Goal: Task Accomplishment & Management: Use online tool/utility

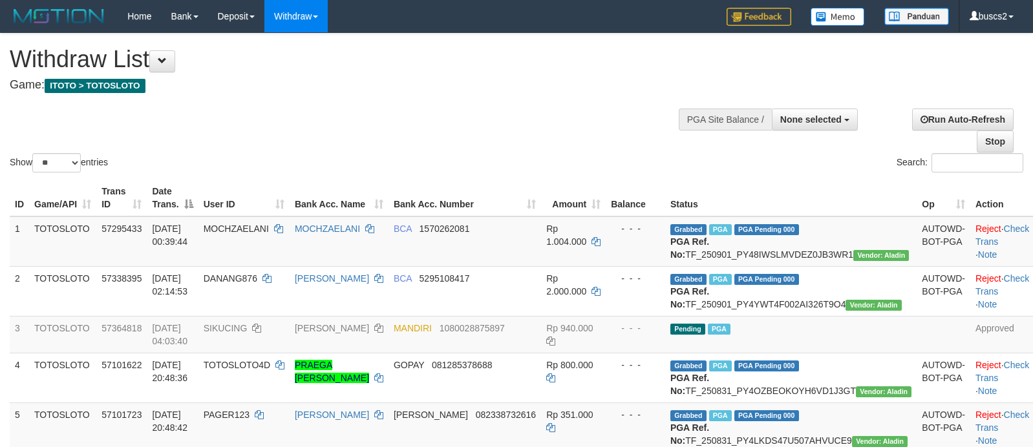
select select
select select "**"
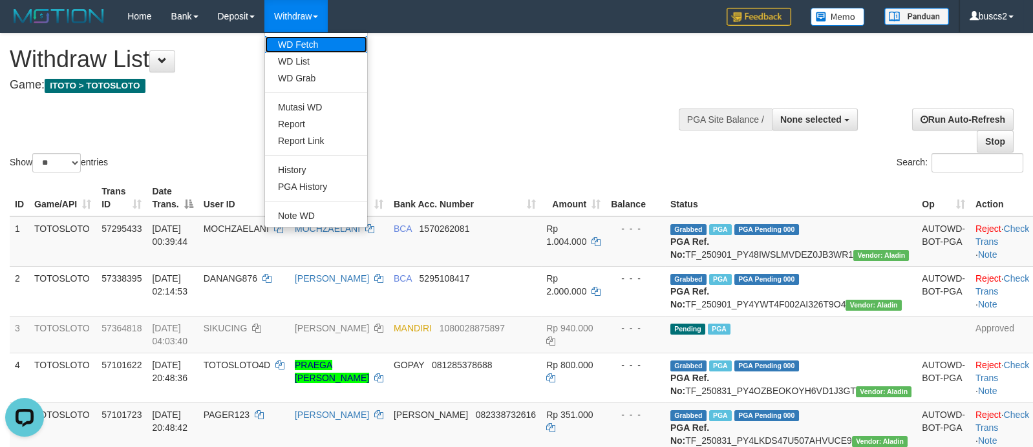
click at [307, 44] on link "WD Fetch" at bounding box center [316, 44] width 102 height 17
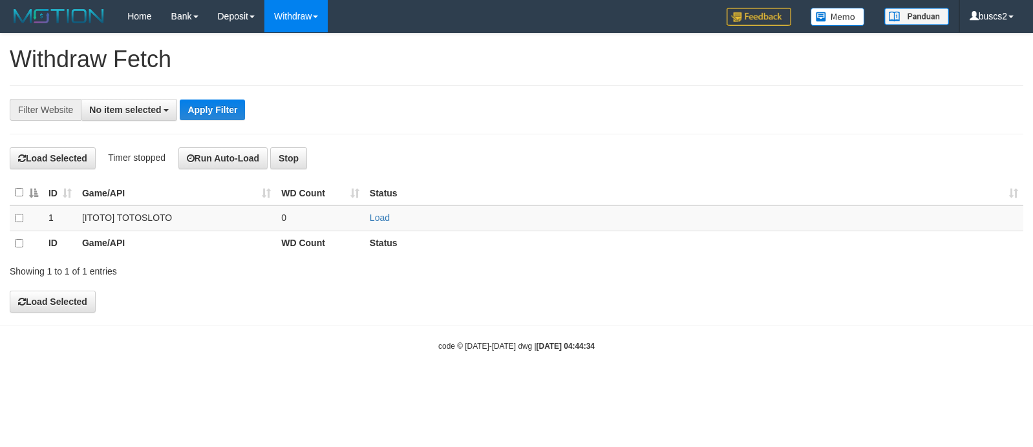
select select
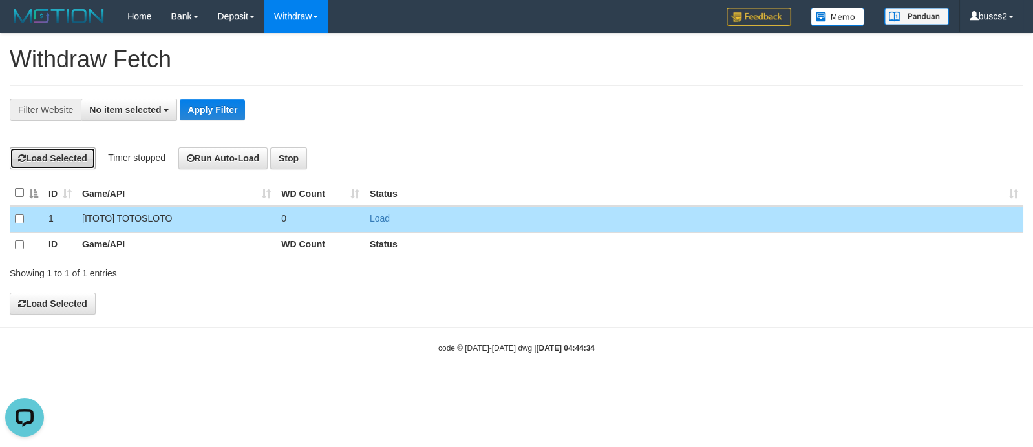
click at [54, 164] on button "Load Selected" at bounding box center [53, 158] width 86 height 22
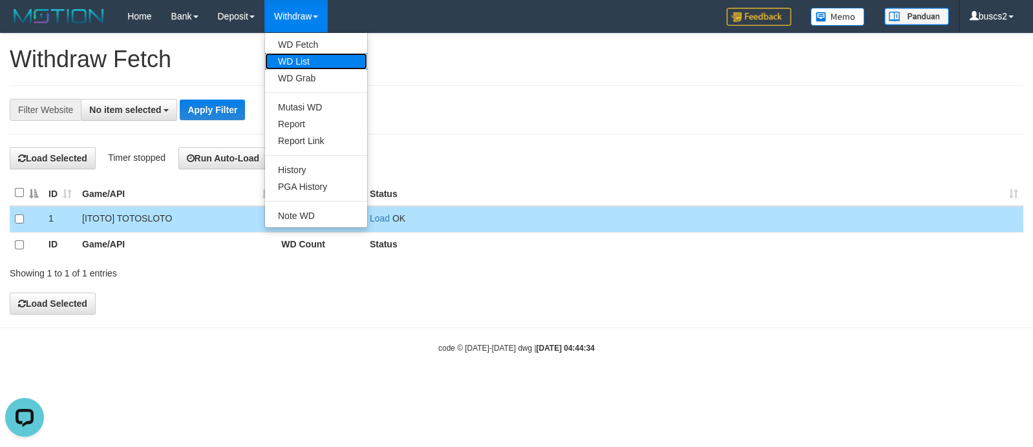
click at [314, 54] on link "WD List" at bounding box center [316, 61] width 102 height 17
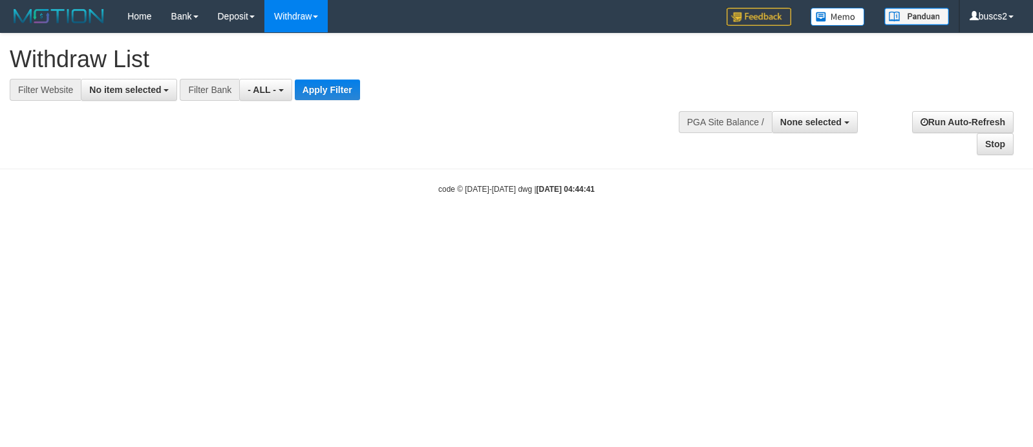
select select
click at [131, 87] on span "No item selected" at bounding box center [125, 90] width 72 height 10
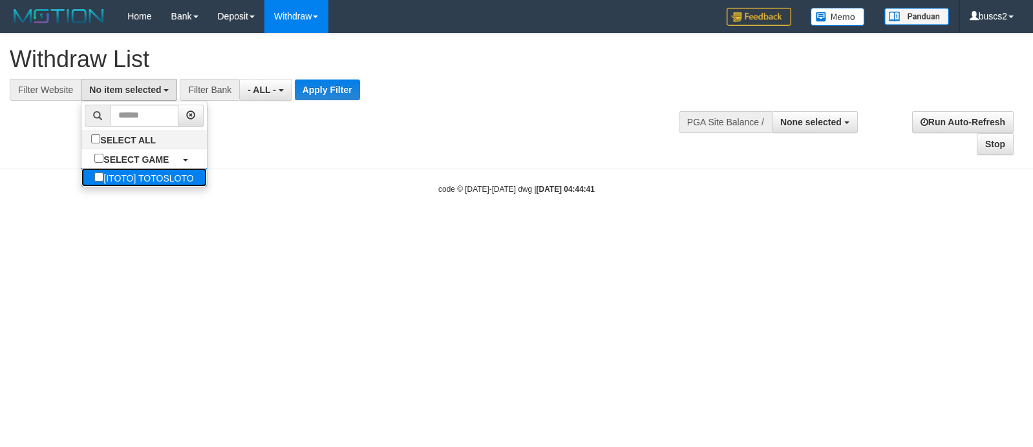
click at [131, 171] on label "[ITOTO] TOTOSLOTO" at bounding box center [143, 177] width 125 height 19
select select "****"
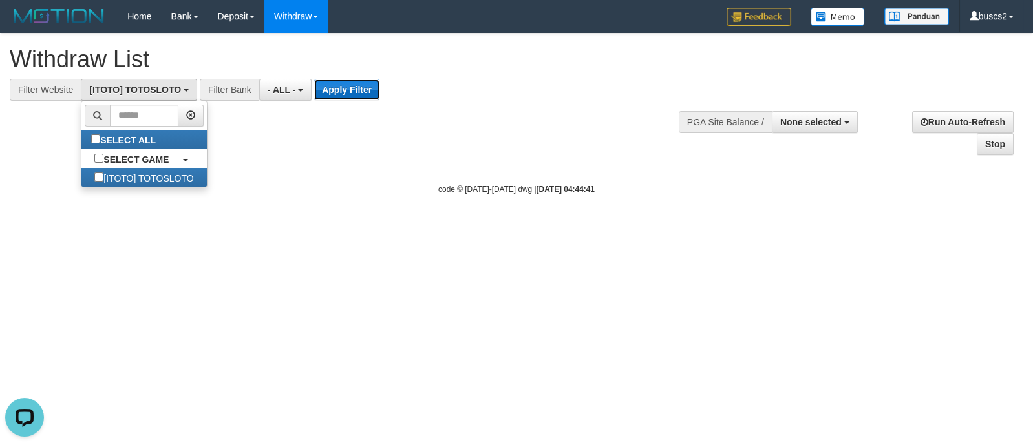
click at [339, 94] on button "Apply Filter" at bounding box center [346, 90] width 65 height 21
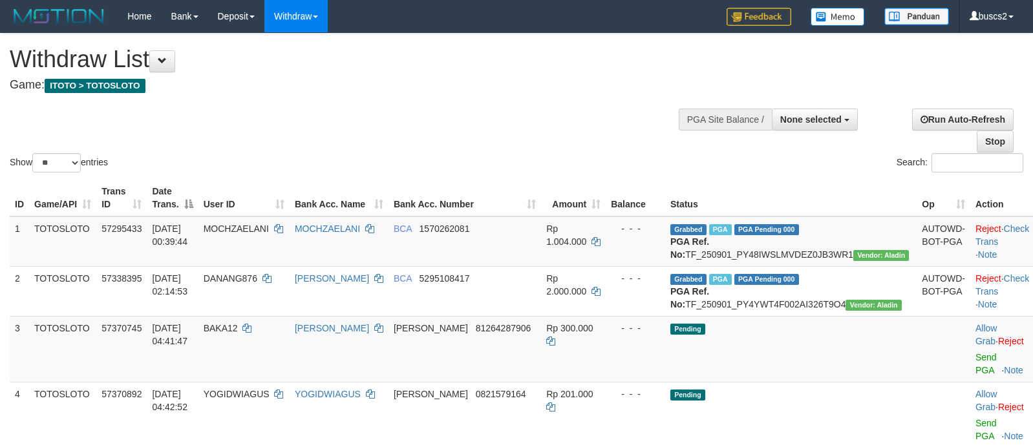
select select
select select "**"
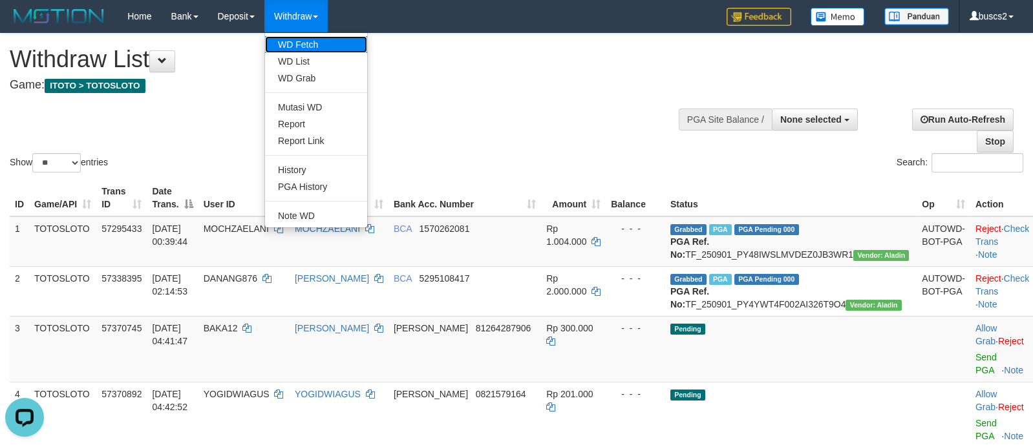
click at [298, 37] on link "WD Fetch" at bounding box center [316, 44] width 102 height 17
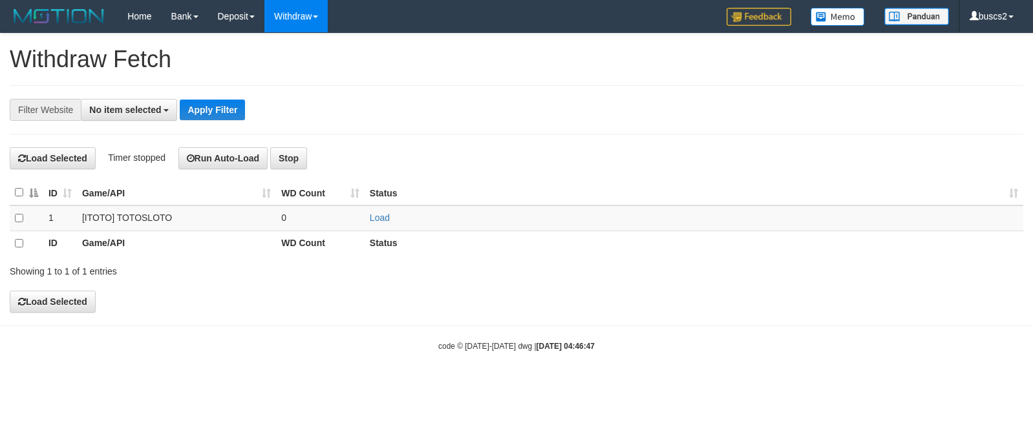
select select
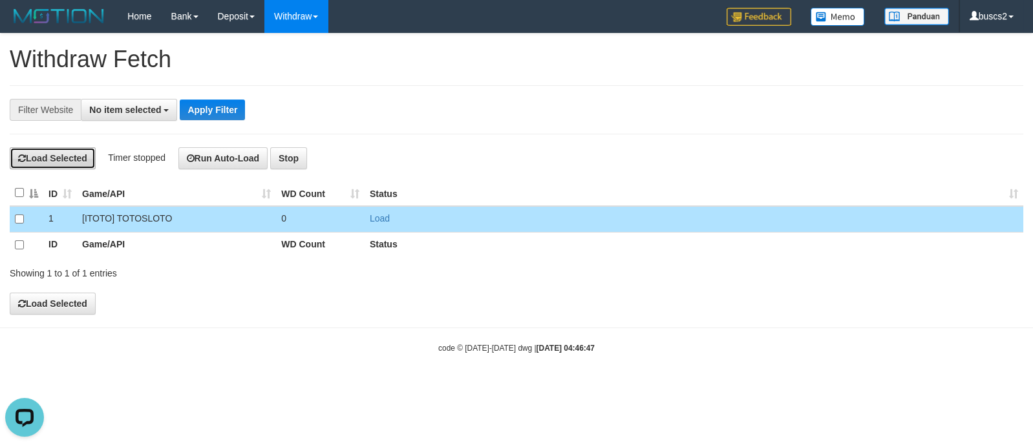
click at [45, 160] on button "Load Selected" at bounding box center [53, 158] width 86 height 22
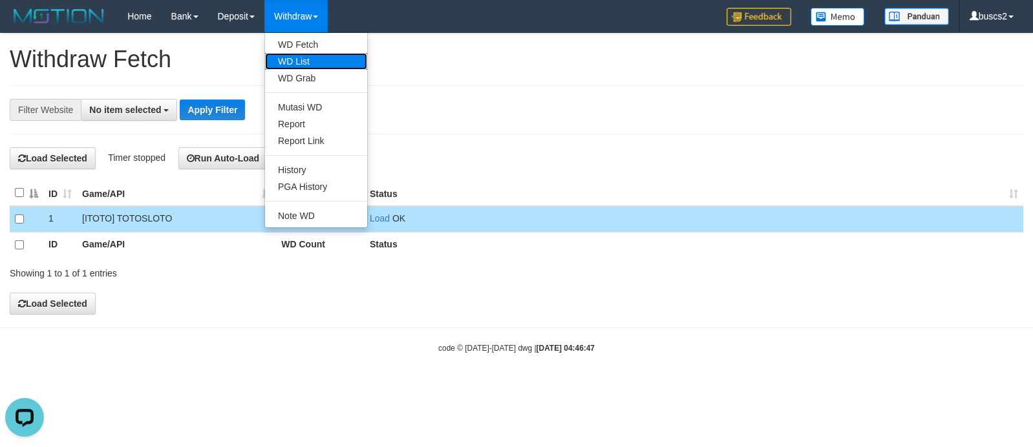
click at [311, 61] on link "WD List" at bounding box center [316, 61] width 102 height 17
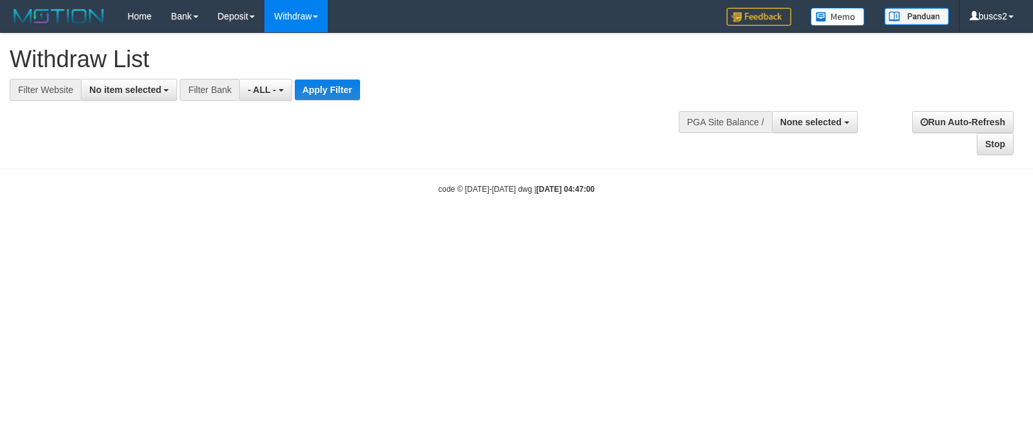
select select
drag, startPoint x: 149, startPoint y: 88, endPoint x: 154, endPoint y: 94, distance: 7.9
click at [149, 88] on span "No item selected" at bounding box center [125, 90] width 72 height 10
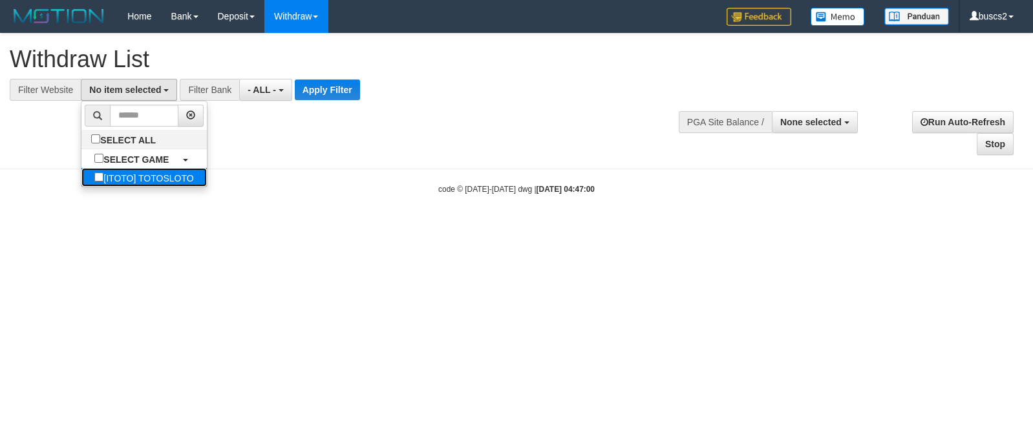
click at [127, 177] on label "[ITOTO] TOTOSLOTO" at bounding box center [143, 177] width 125 height 19
select select "****"
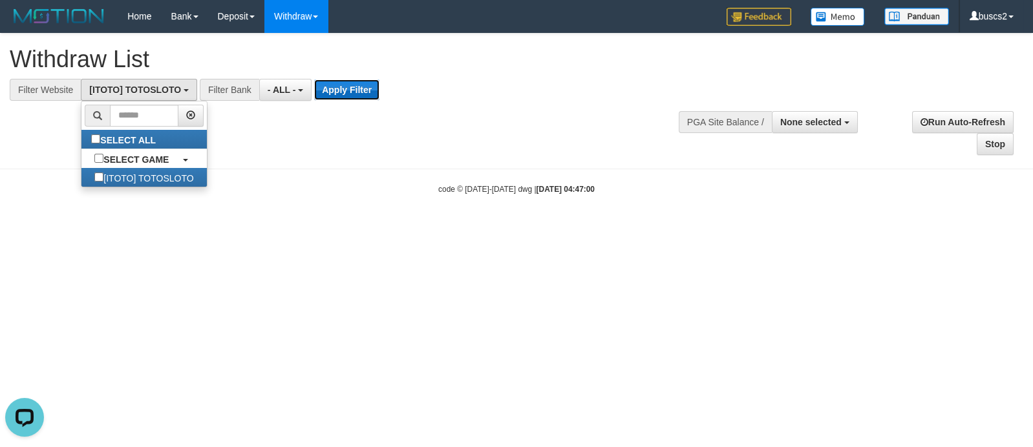
click at [332, 94] on button "Apply Filter" at bounding box center [346, 90] width 65 height 21
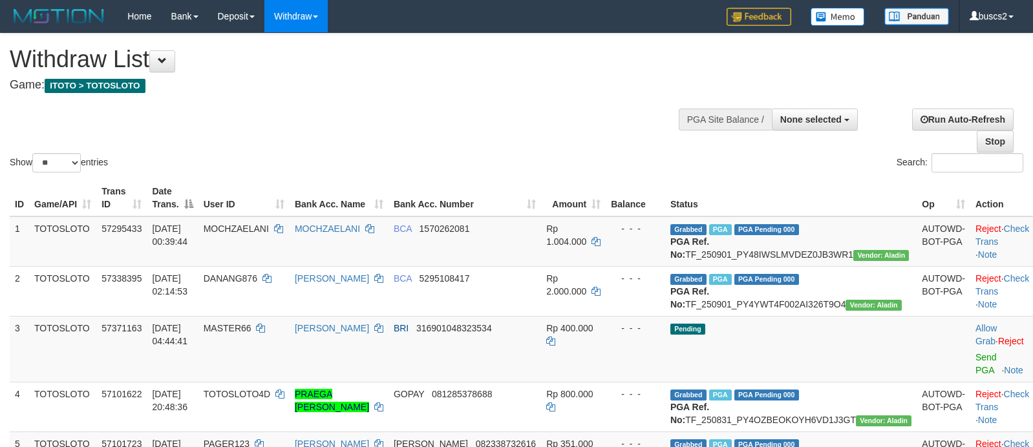
select select
select select "**"
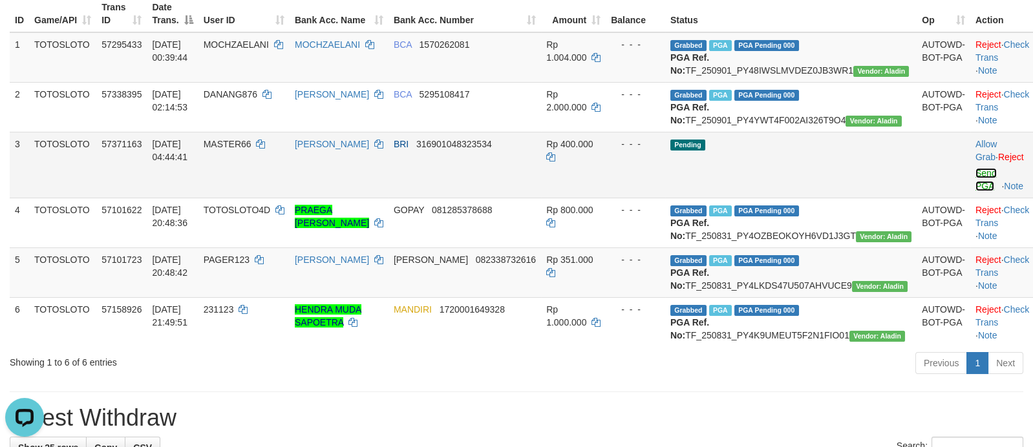
click at [976, 191] on link "Send PGA" at bounding box center [986, 179] width 21 height 23
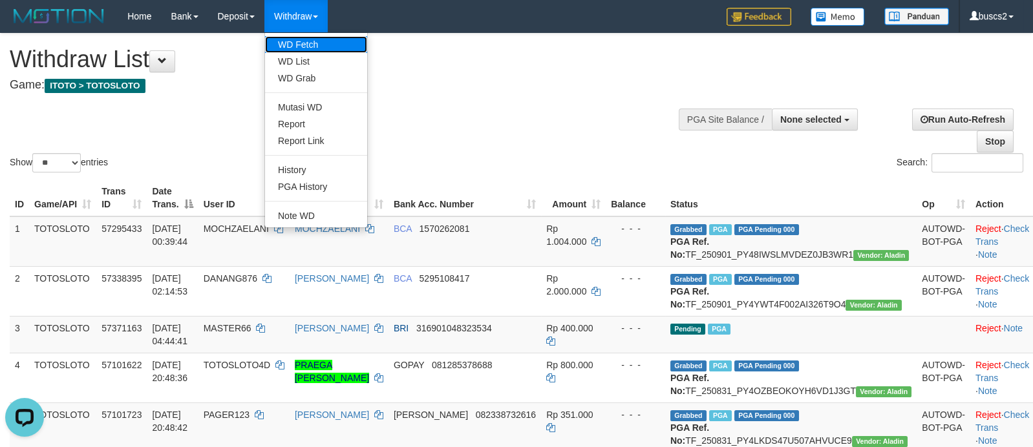
click at [306, 37] on link "WD Fetch" at bounding box center [316, 44] width 102 height 17
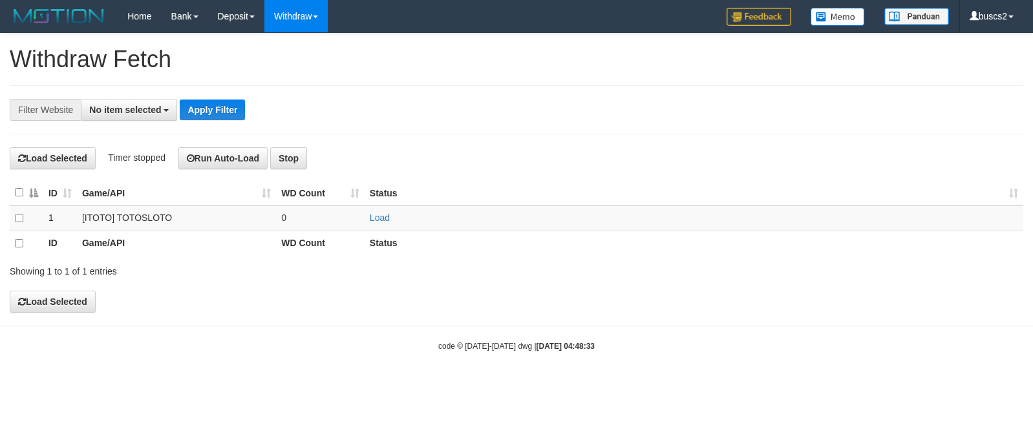
select select
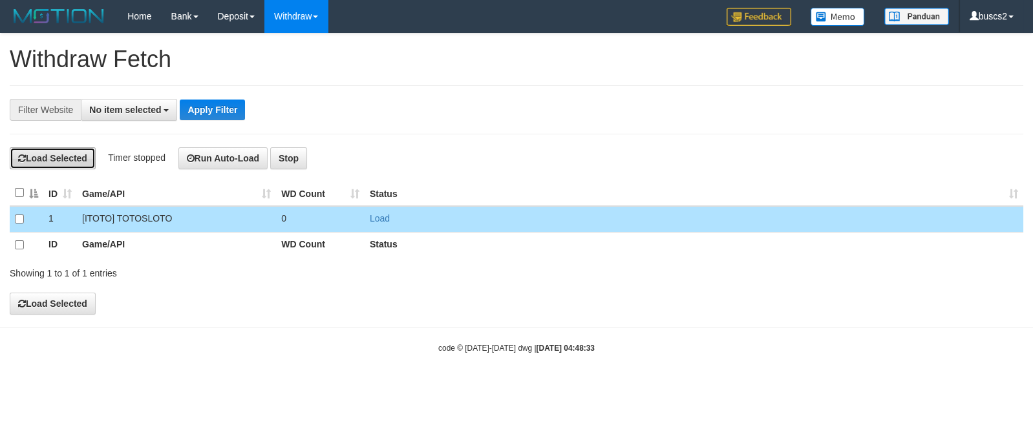
click at [54, 151] on button "Load Selected" at bounding box center [53, 158] width 86 height 22
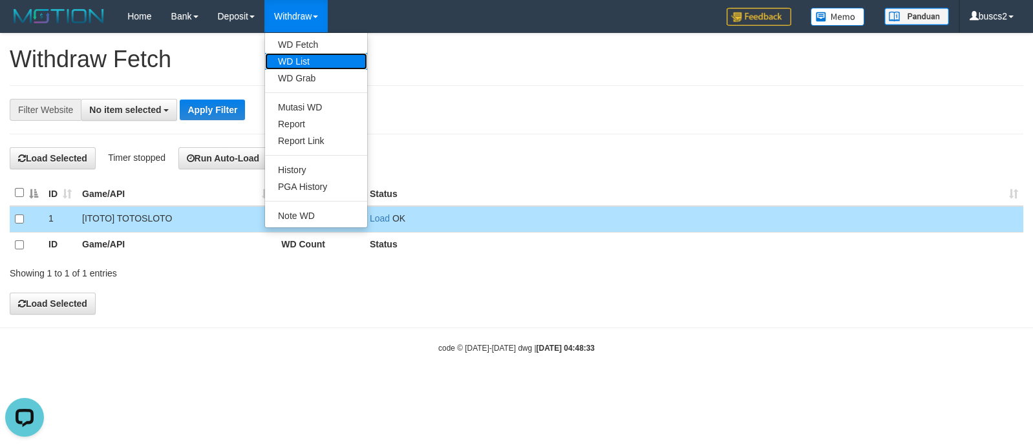
click at [314, 63] on link "WD List" at bounding box center [316, 61] width 102 height 17
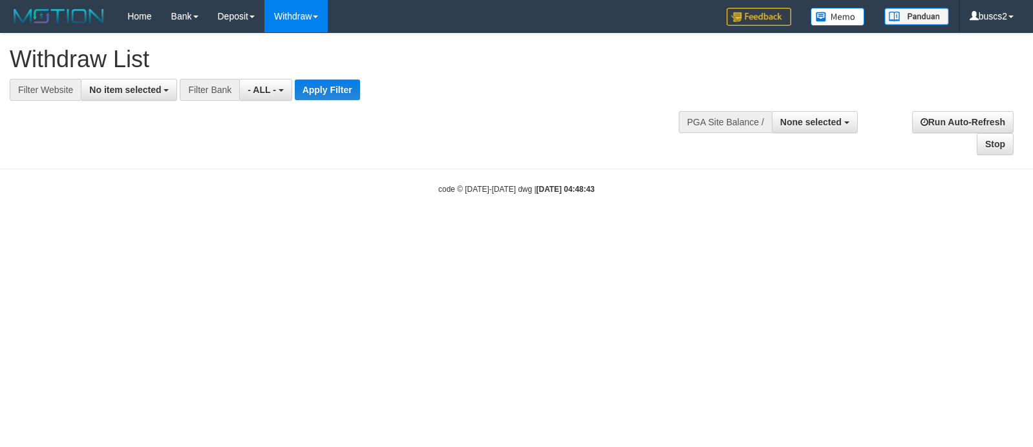
select select
click at [99, 92] on span "No item selected" at bounding box center [125, 90] width 72 height 10
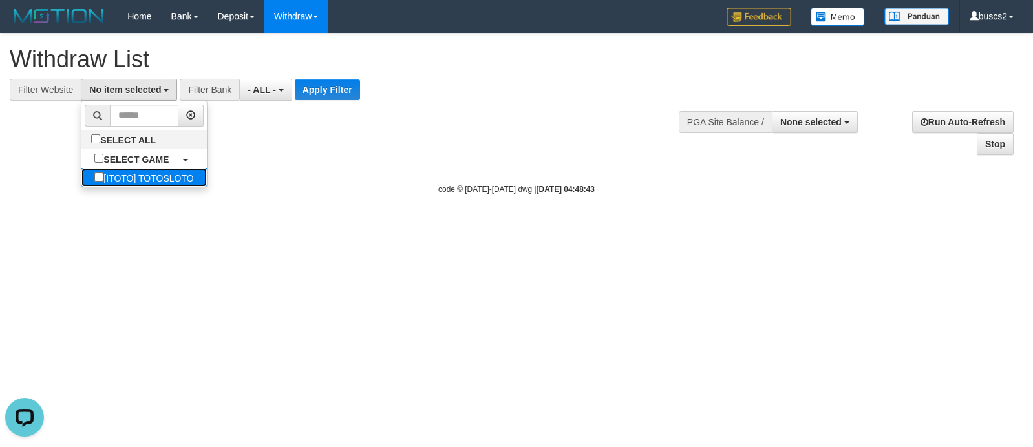
click at [122, 178] on label "[ITOTO] TOTOSLOTO" at bounding box center [143, 177] width 125 height 19
select select "****"
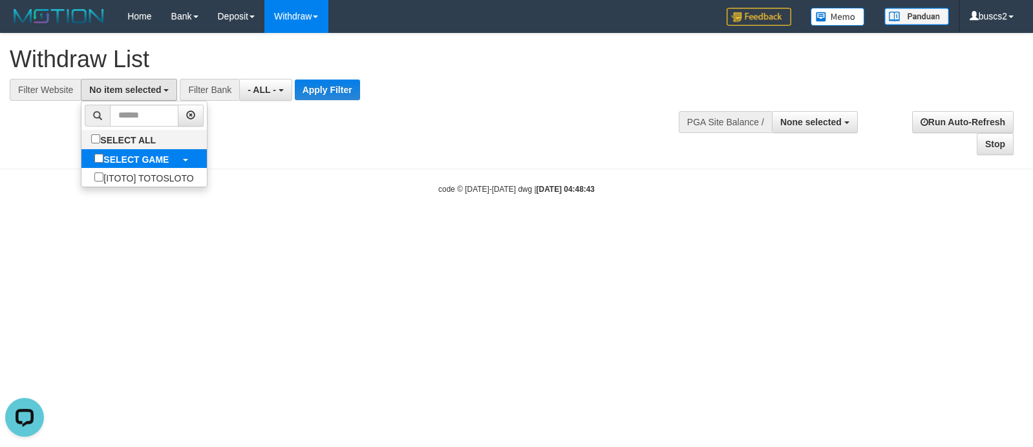
scroll to position [10, 0]
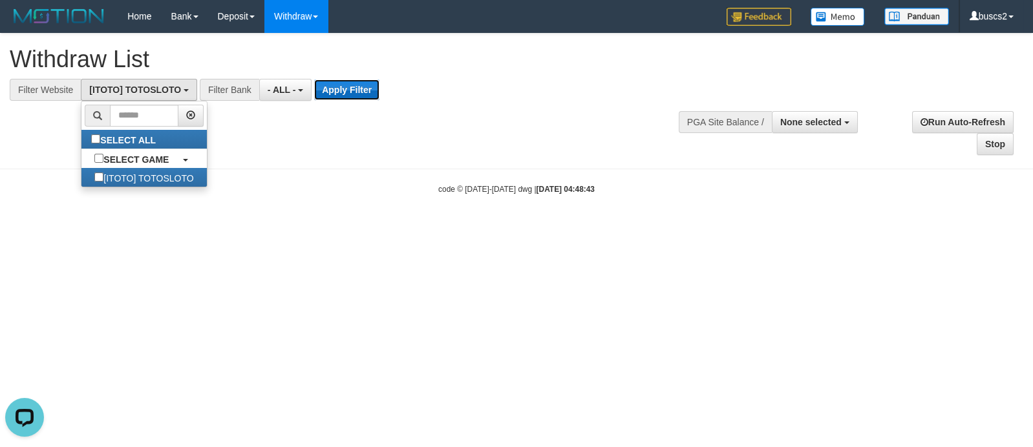
click at [358, 92] on button "Apply Filter" at bounding box center [346, 90] width 65 height 21
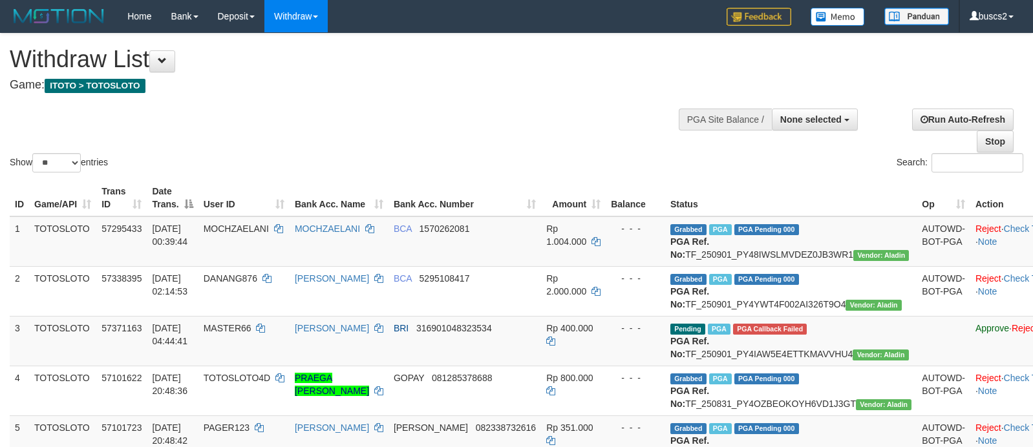
select select
select select "**"
